Goal: Check status: Check status

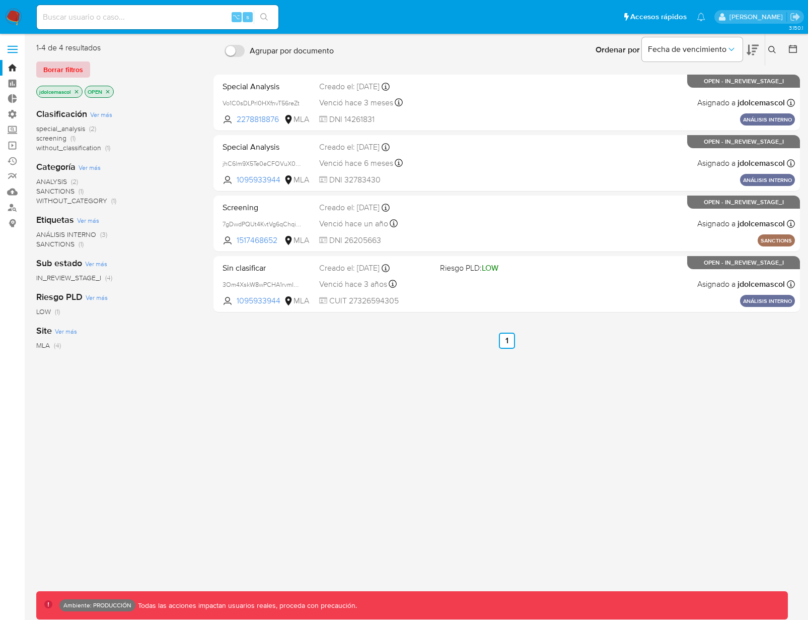
click at [72, 72] on span "Borrar filtros" at bounding box center [63, 69] width 40 height 14
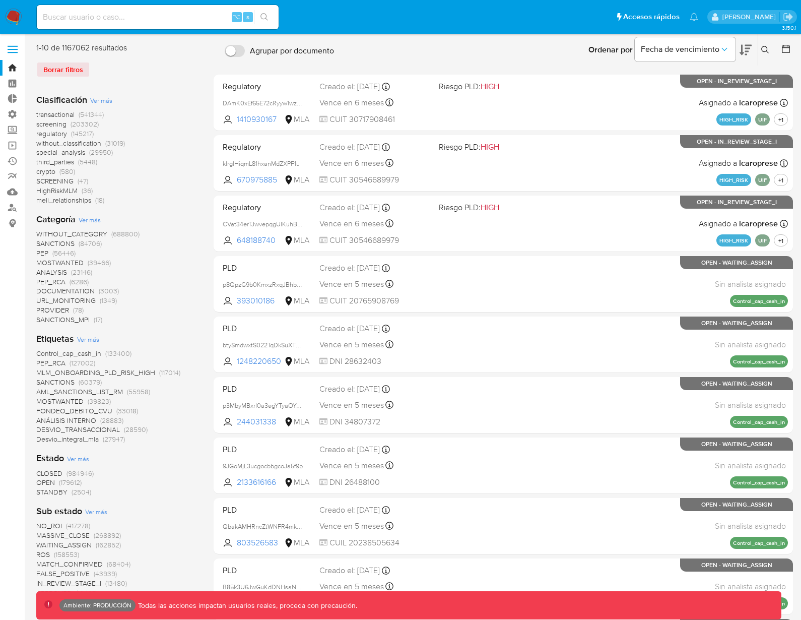
click at [56, 124] on span "screening" at bounding box center [51, 124] width 30 height 10
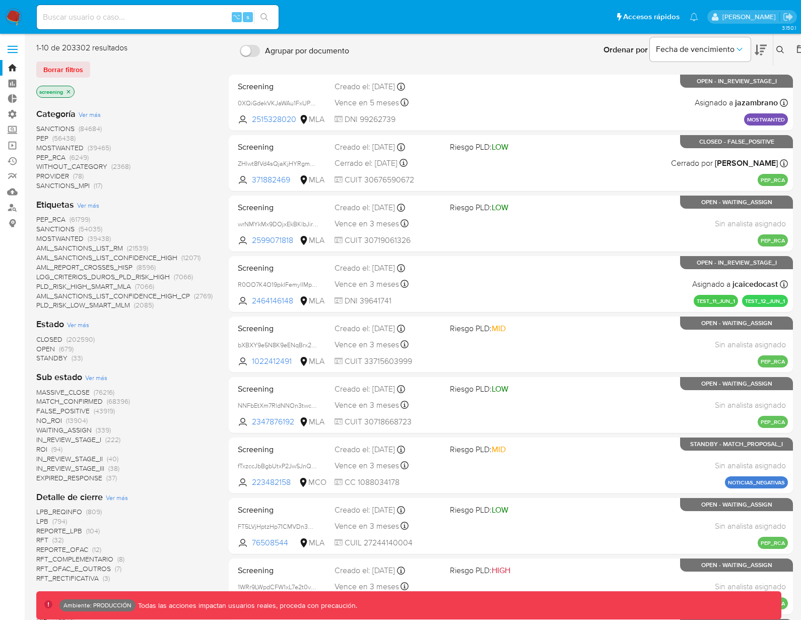
click at [86, 401] on span "MATCH_CONFIRMED" at bounding box center [69, 401] width 66 height 10
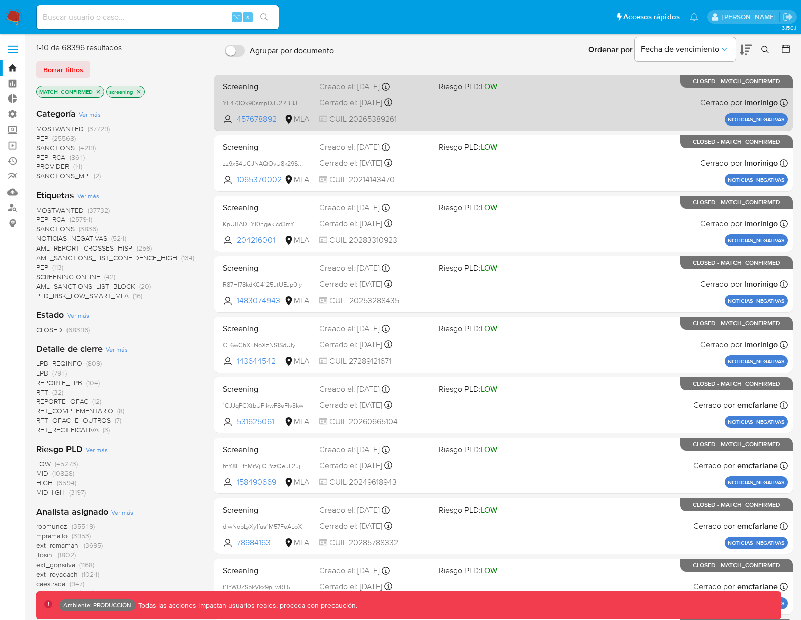
click at [543, 119] on div "Screening YF473Qx90smnDJu2RBBJ9Byb 457678892 MLA Riesgo PLD: LOW Creado el: 22/…" at bounding box center [503, 102] width 569 height 51
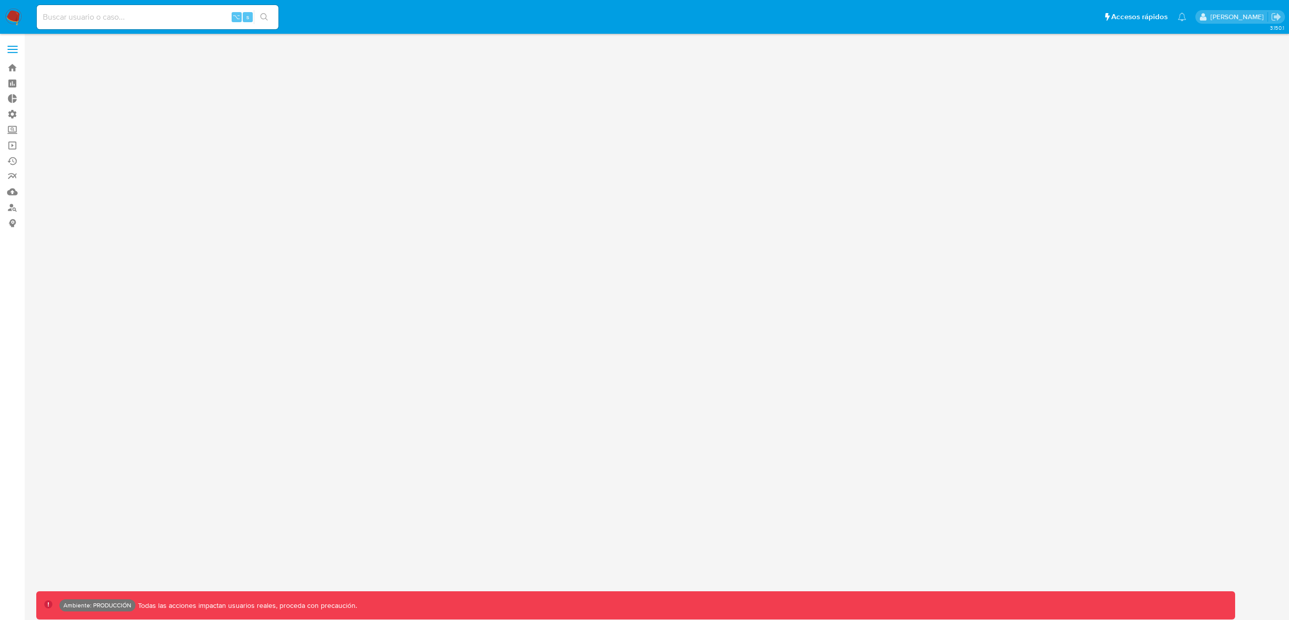
click at [225, 327] on div "3.150.1 Ambiente: PRODUCCIÓN Todas las acciones impactan usuarios reales, proce…" at bounding box center [658, 326] width 1245 height 573
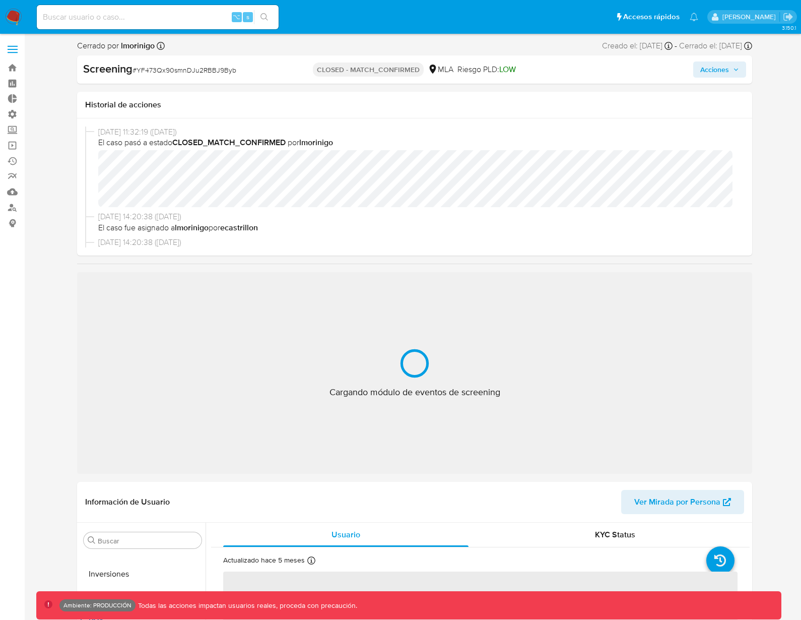
scroll to position [2, 0]
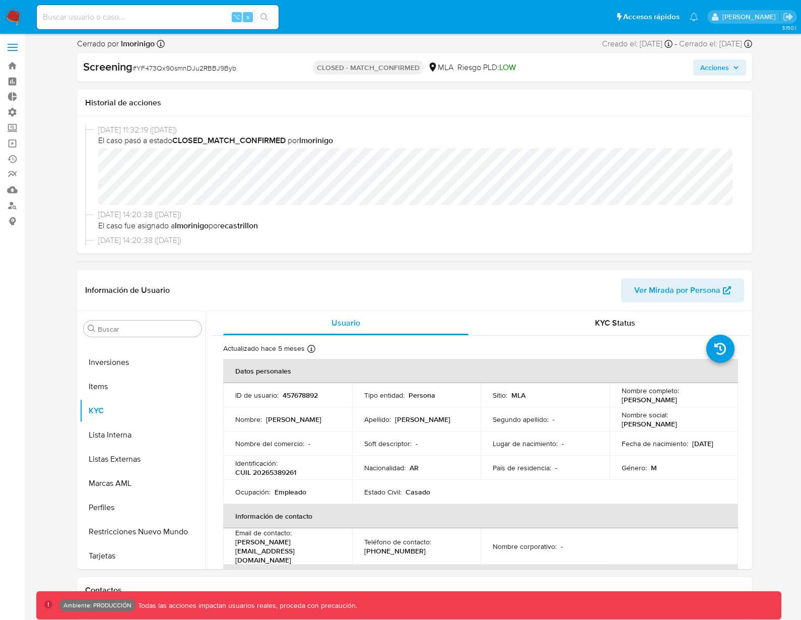
select select "10"
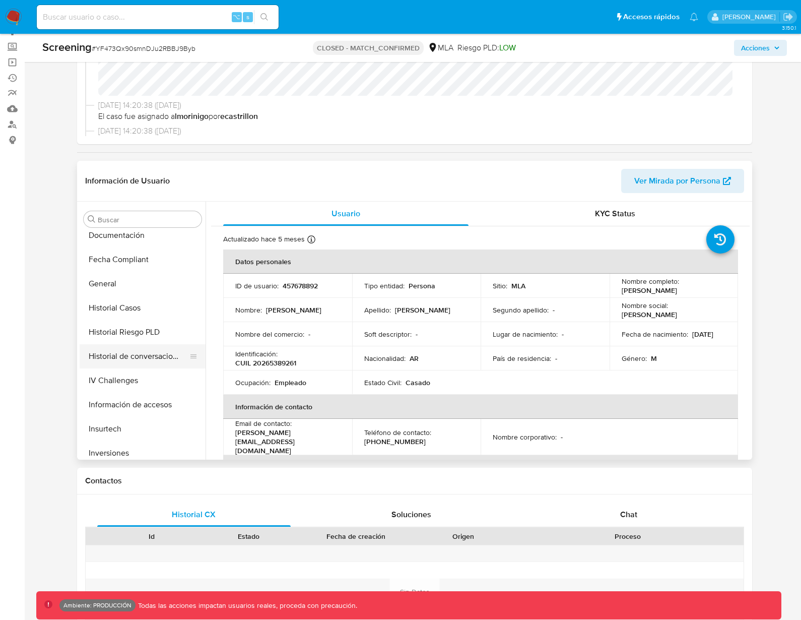
scroll to position [247, 0]
click at [128, 288] on button "General" at bounding box center [139, 286] width 118 height 24
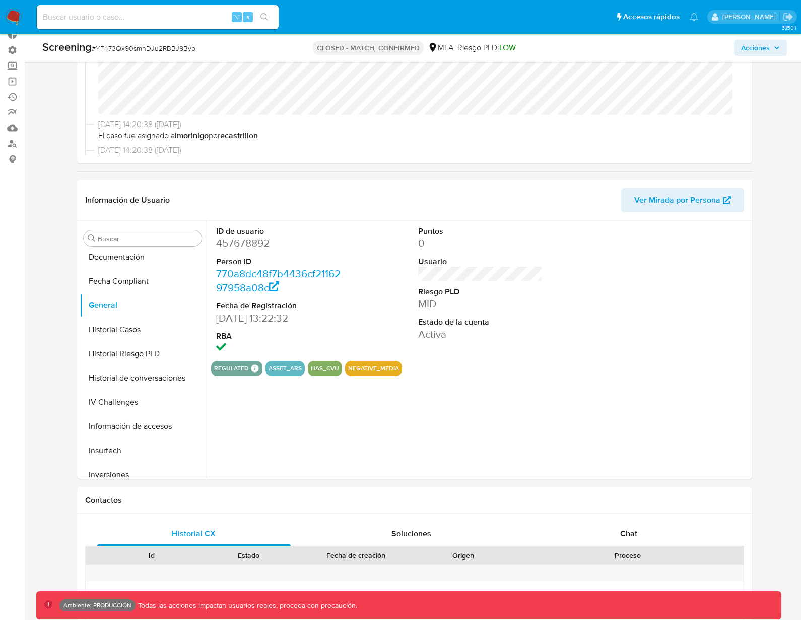
scroll to position [62, 0]
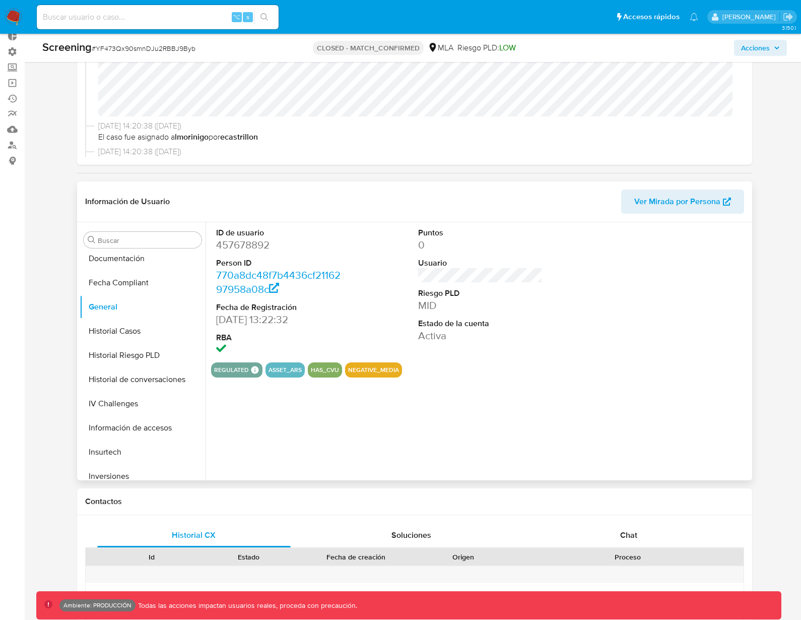
click at [651, 277] on div at bounding box center [682, 292] width 134 height 140
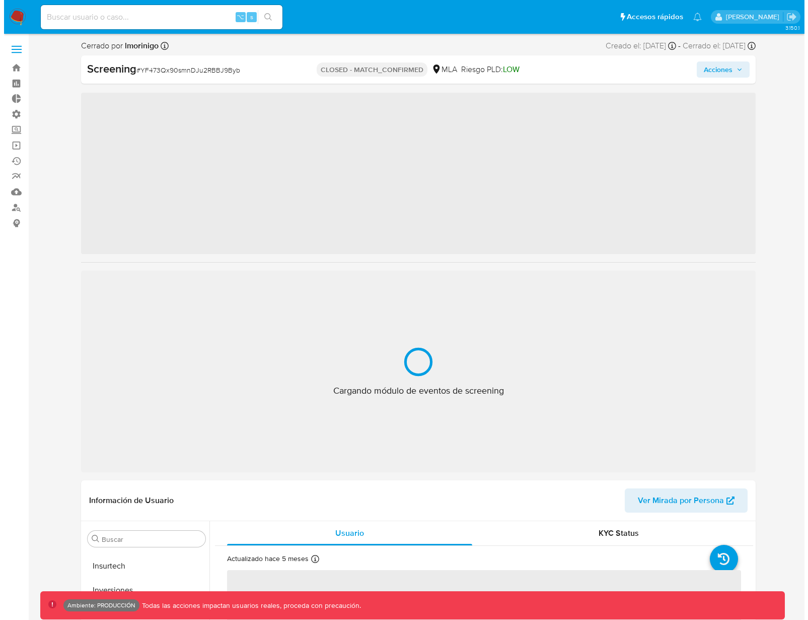
scroll to position [450, 0]
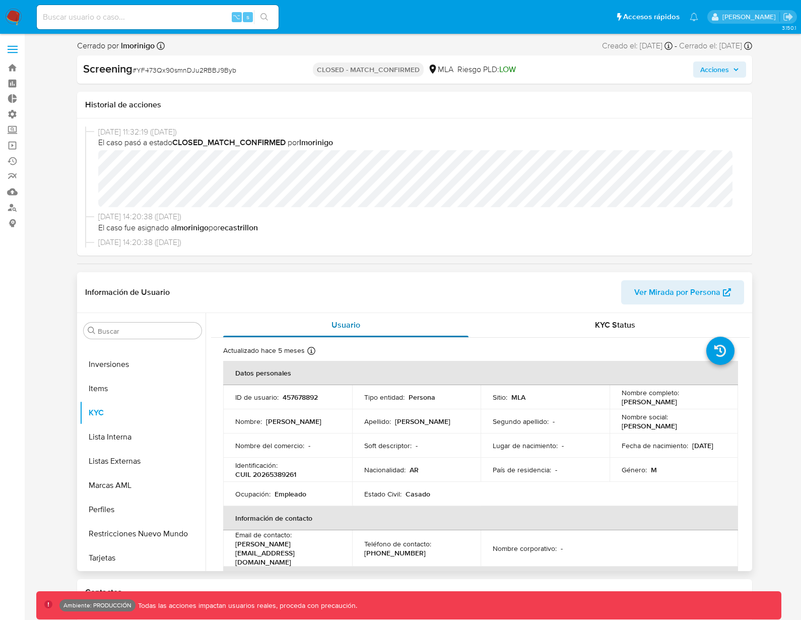
select select "10"
click at [303, 399] on p "457678892" at bounding box center [300, 396] width 35 height 9
copy p "457678892"
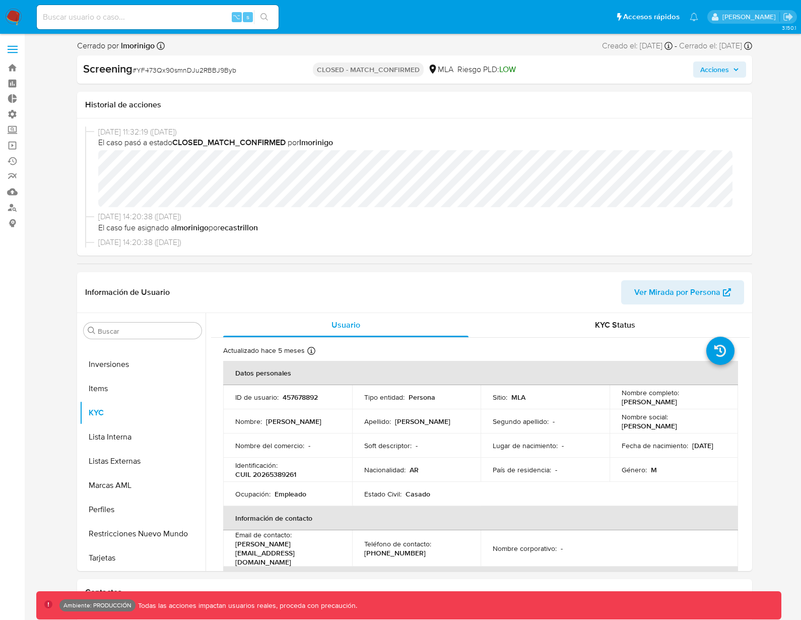
click at [81, 25] on div "⌥ s" at bounding box center [158, 17] width 242 height 24
click at [80, 22] on input at bounding box center [158, 17] width 242 height 13
type input "fravega"
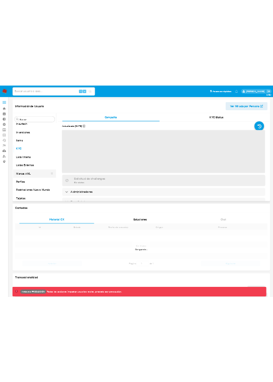
scroll to position [450, 0]
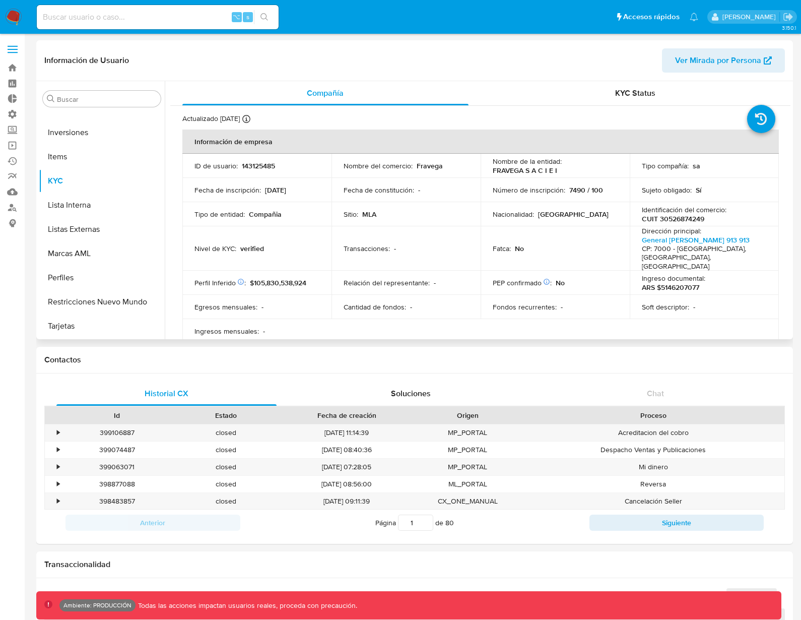
select select "10"
click at [262, 164] on p "143125485" at bounding box center [258, 165] width 33 height 9
copy p "143125485"
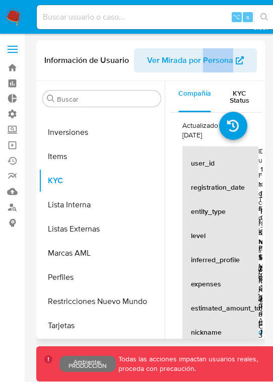
click at [216, 64] on span "Ver Mirada por Persona" at bounding box center [190, 60] width 86 height 24
